Goal: Check status

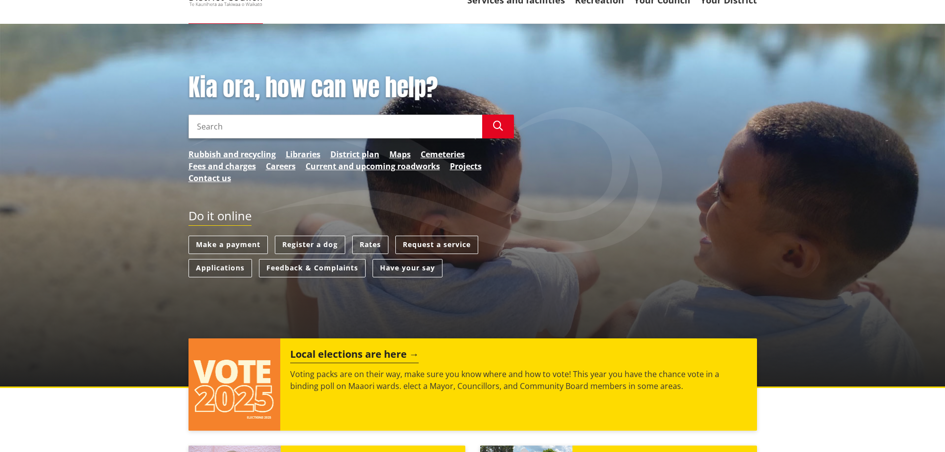
scroll to position [99, 0]
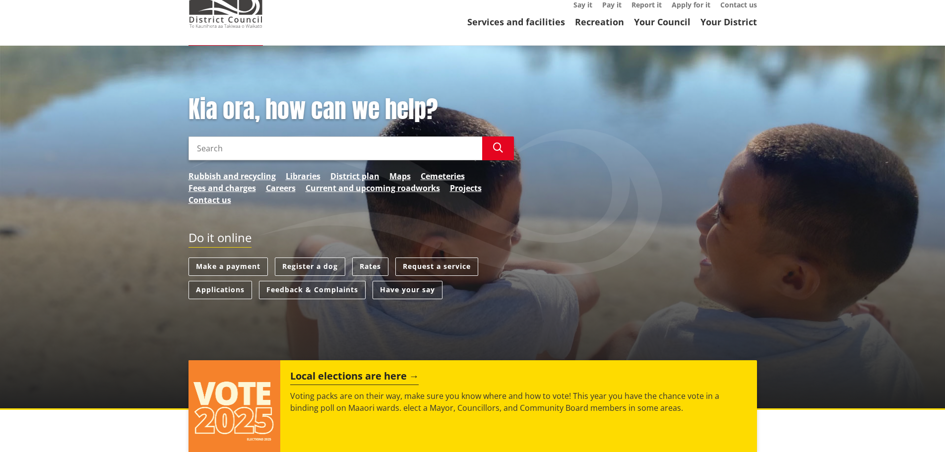
click at [383, 136] on input "Search" at bounding box center [336, 148] width 294 height 24
type input "COSNET PROGRESS"
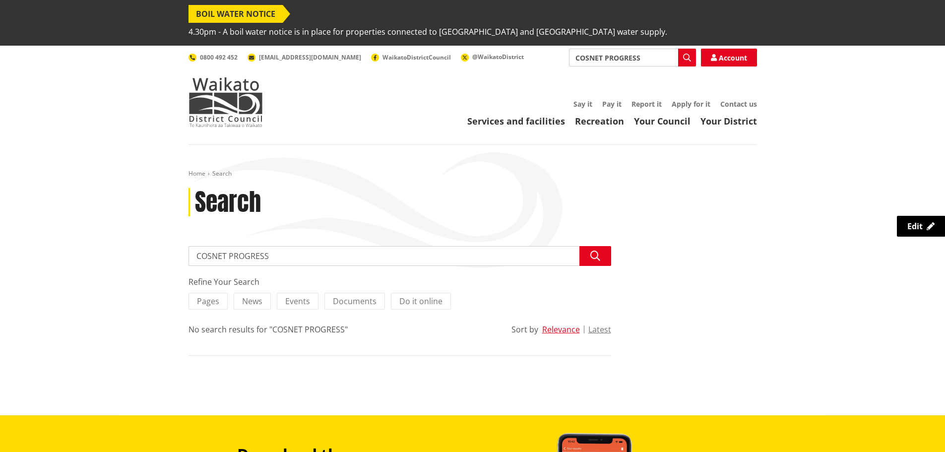
click at [220, 246] on input "COSNET PROGRESS" at bounding box center [400, 256] width 423 height 20
type input "COnsentT PROGRESS"
click at [232, 246] on input "COnsentT PROGRESS" at bounding box center [400, 256] width 423 height 20
type input "COnsent PROGRESS"
